Goal: Task Accomplishment & Management: Use online tool/utility

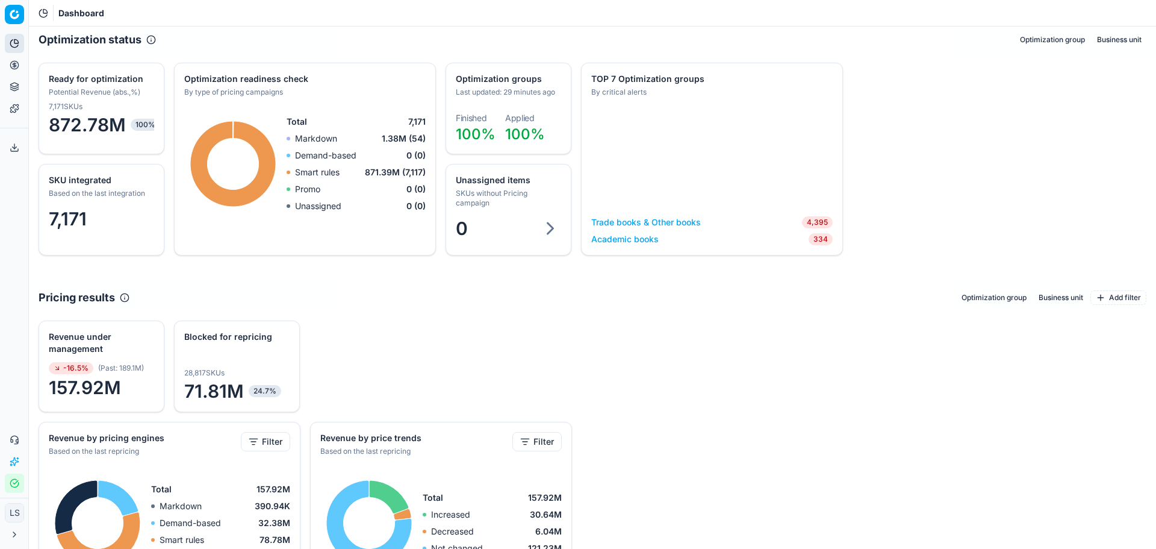
click at [12, 67] on icon at bounding box center [15, 65] width 10 height 10
click at [125, 104] on link "Pricing campaigns" at bounding box center [116, 106] width 140 height 17
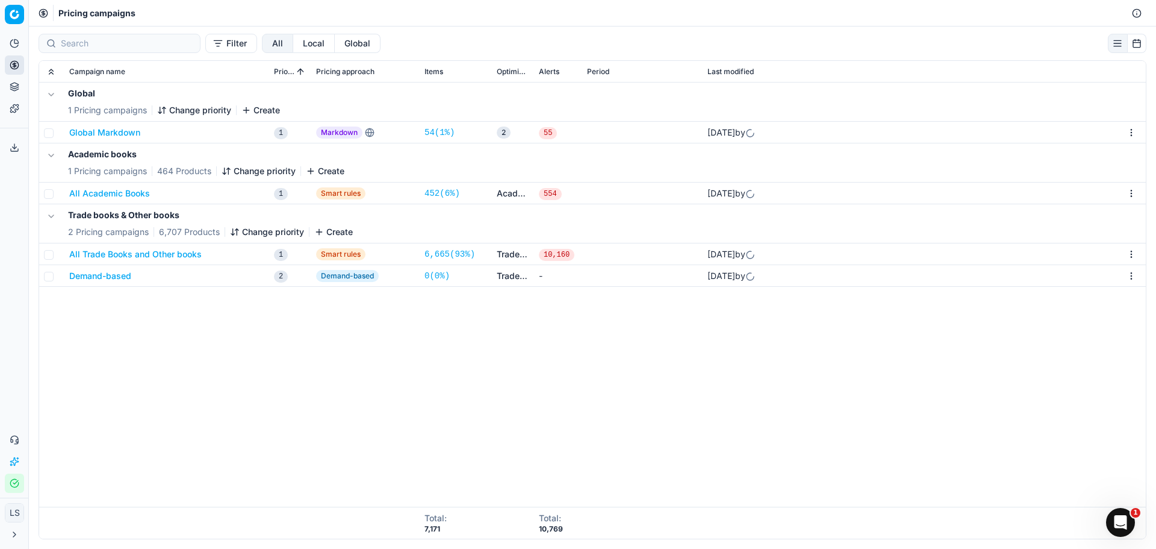
click at [129, 279] on button "Demand-based" at bounding box center [100, 276] width 62 height 12
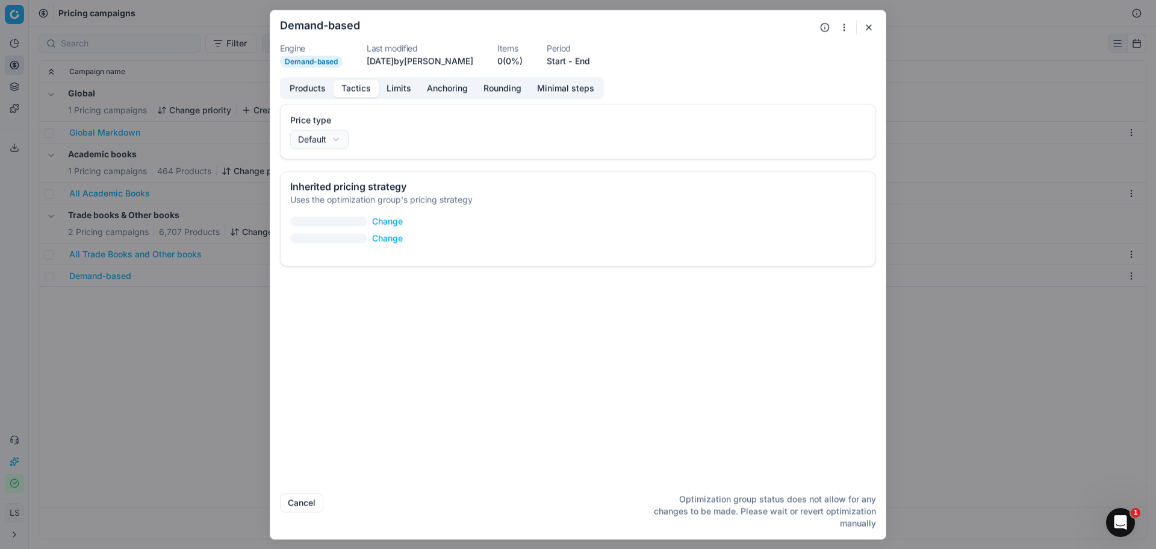
click at [359, 93] on button "Tactics" at bounding box center [356, 87] width 45 height 17
click at [404, 96] on button "Limits" at bounding box center [399, 87] width 40 height 17
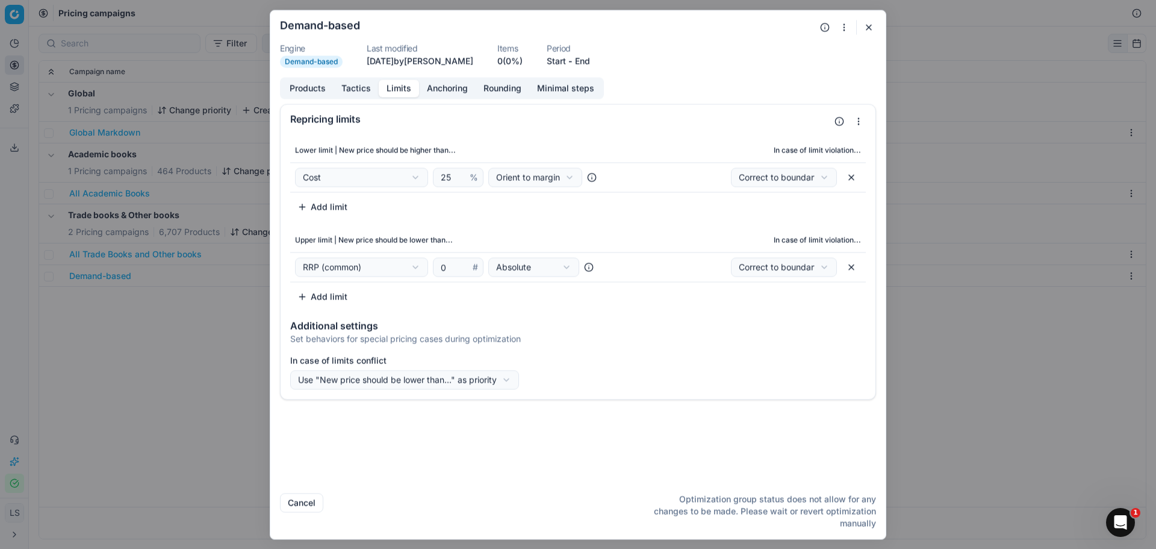
click at [875, 23] on button "button" at bounding box center [869, 27] width 14 height 14
